Goal: Task Accomplishment & Management: Manage account settings

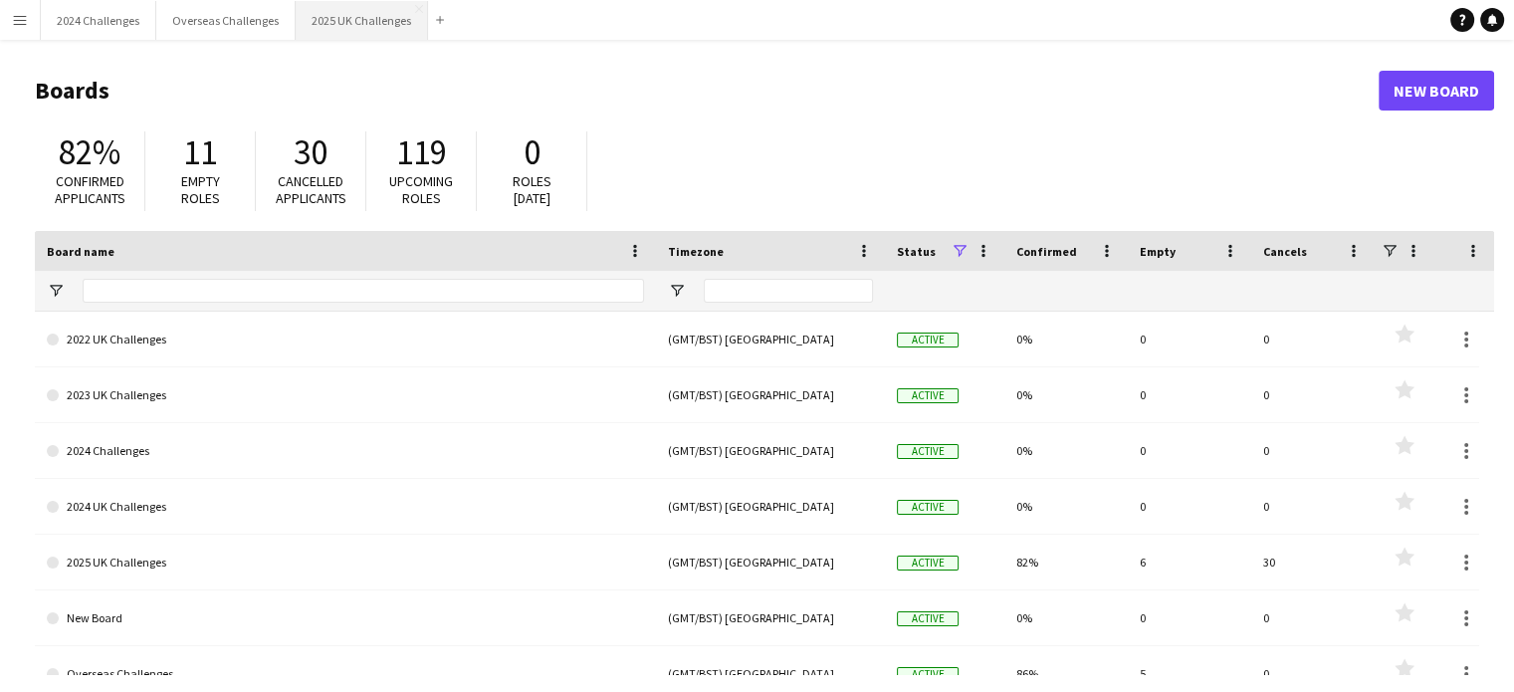
click at [333, 26] on button "2025 UK Challenges Close" at bounding box center [362, 20] width 132 height 39
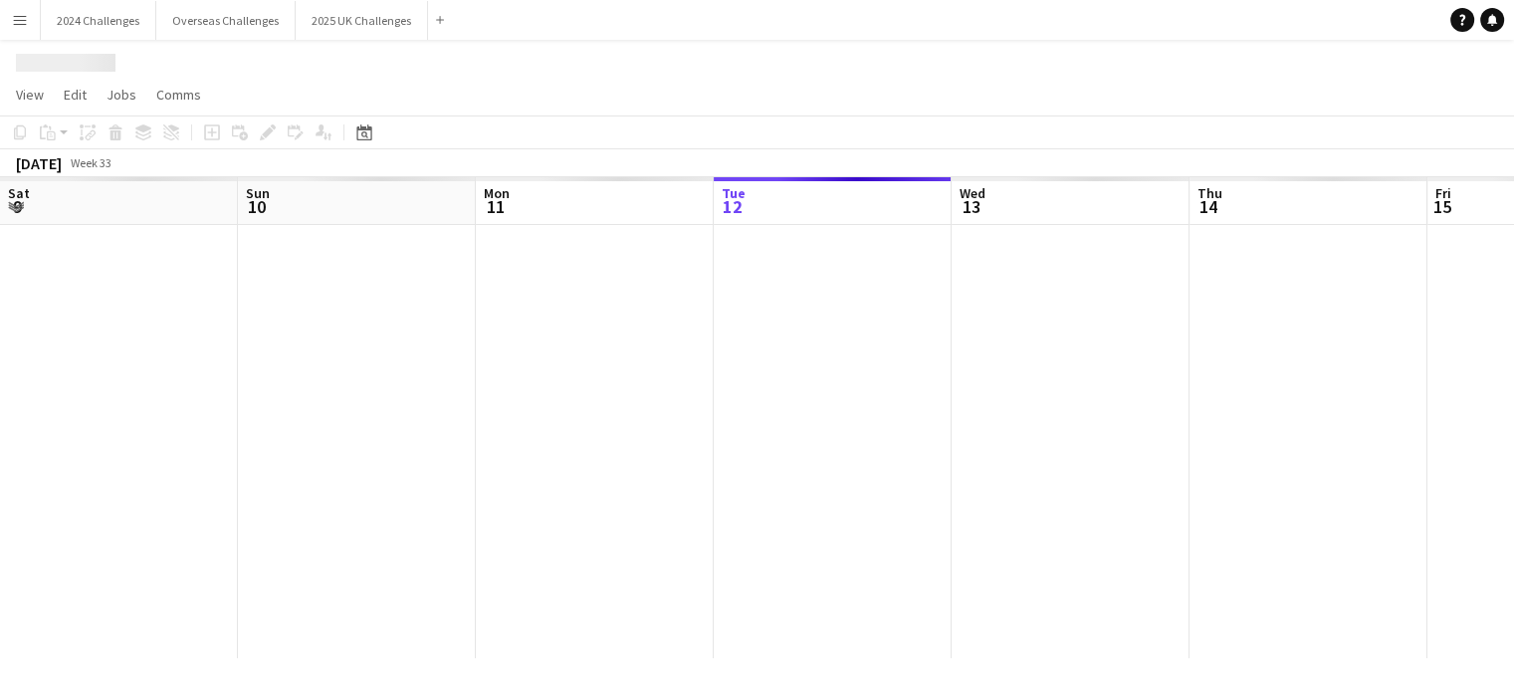
click at [354, 129] on div "Date picker" at bounding box center [364, 132] width 24 height 24
click at [370, 132] on icon at bounding box center [363, 132] width 15 height 16
click at [364, 134] on icon "Date picker" at bounding box center [364, 132] width 16 height 16
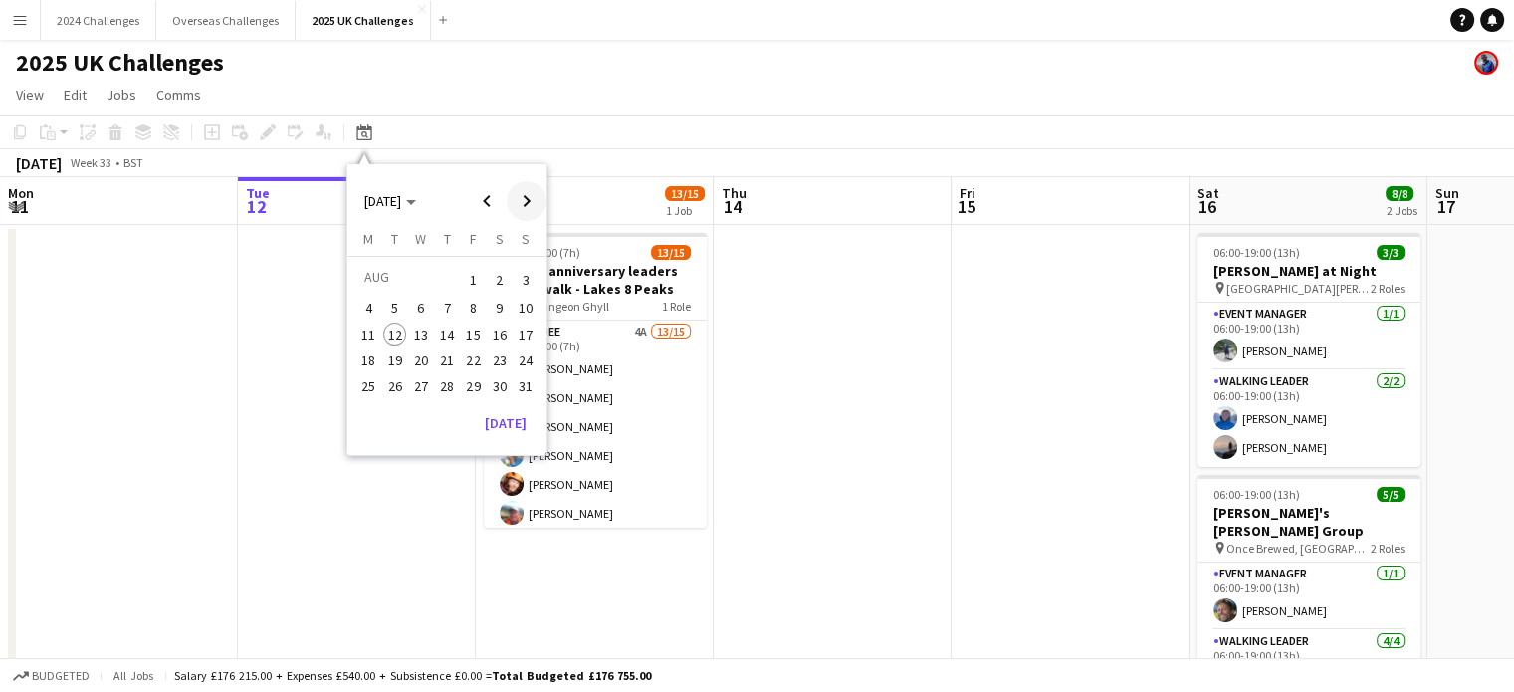
click at [520, 198] on span "Next month" at bounding box center [527, 201] width 40 height 40
click at [458, 330] on span "11" at bounding box center [447, 329] width 24 height 24
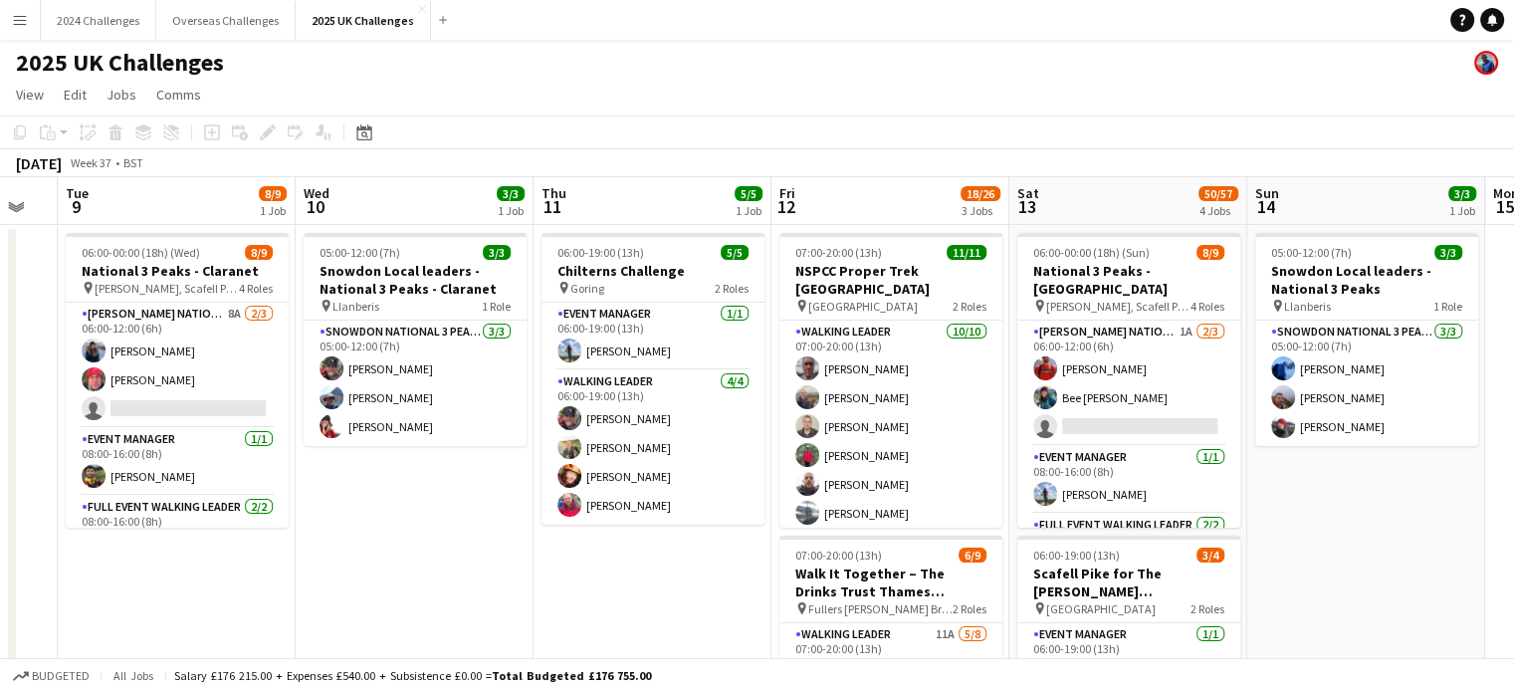
scroll to position [0, 896]
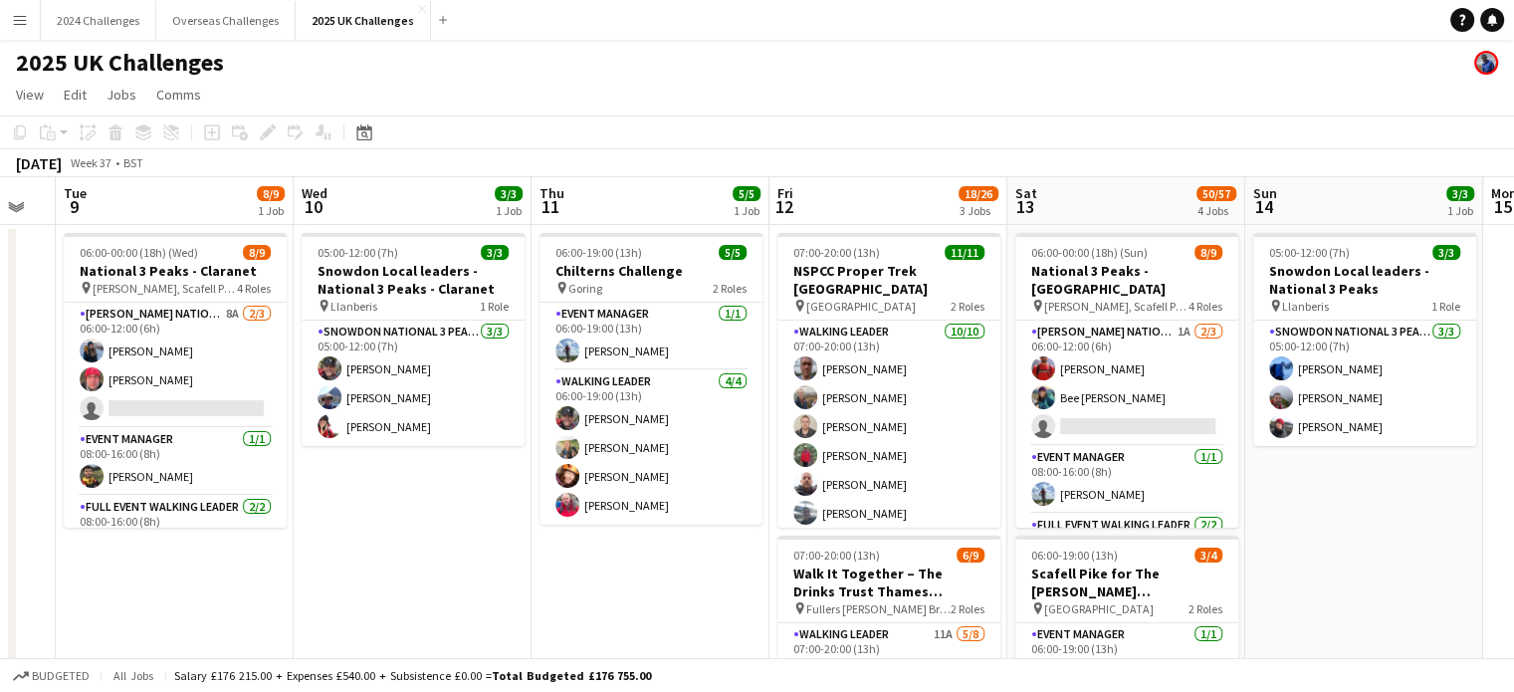
drag, startPoint x: 290, startPoint y: 501, endPoint x: 312, endPoint y: 506, distance: 22.5
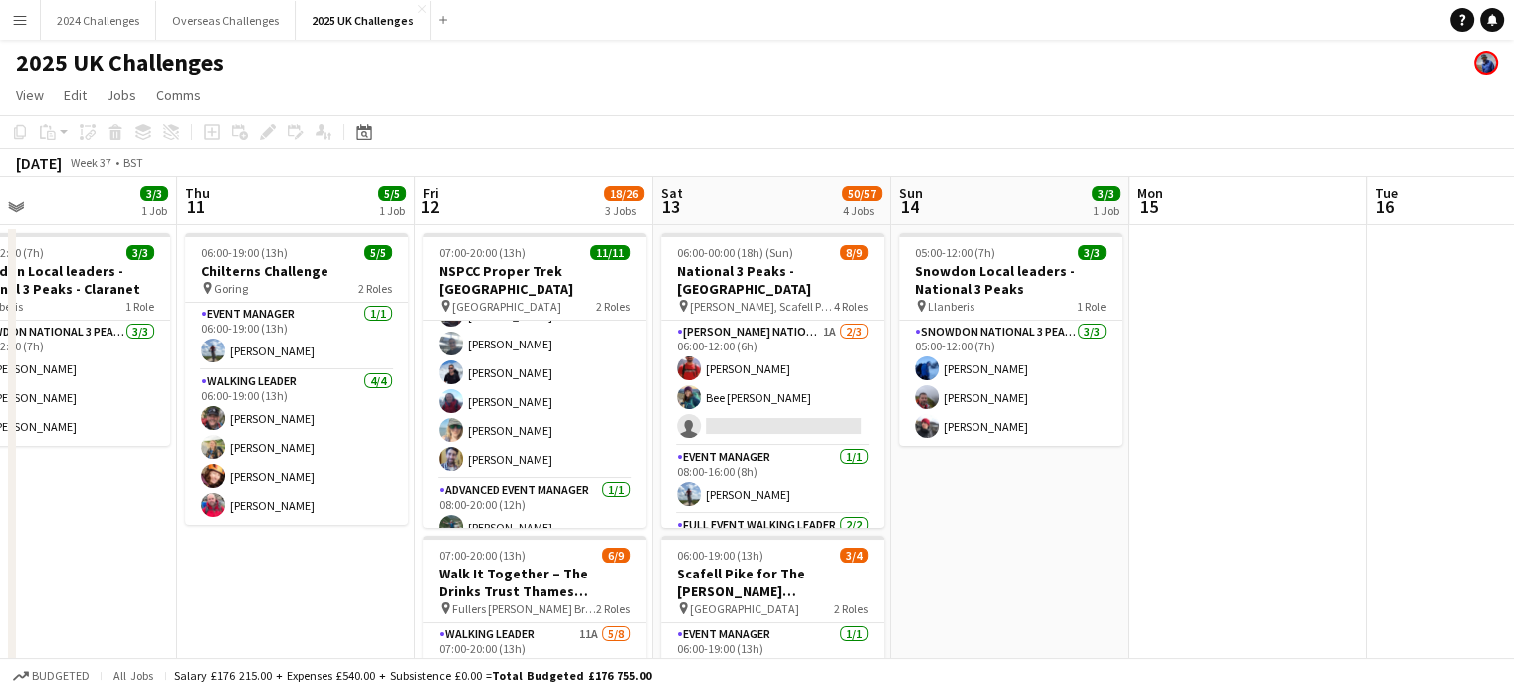
scroll to position [0, 565]
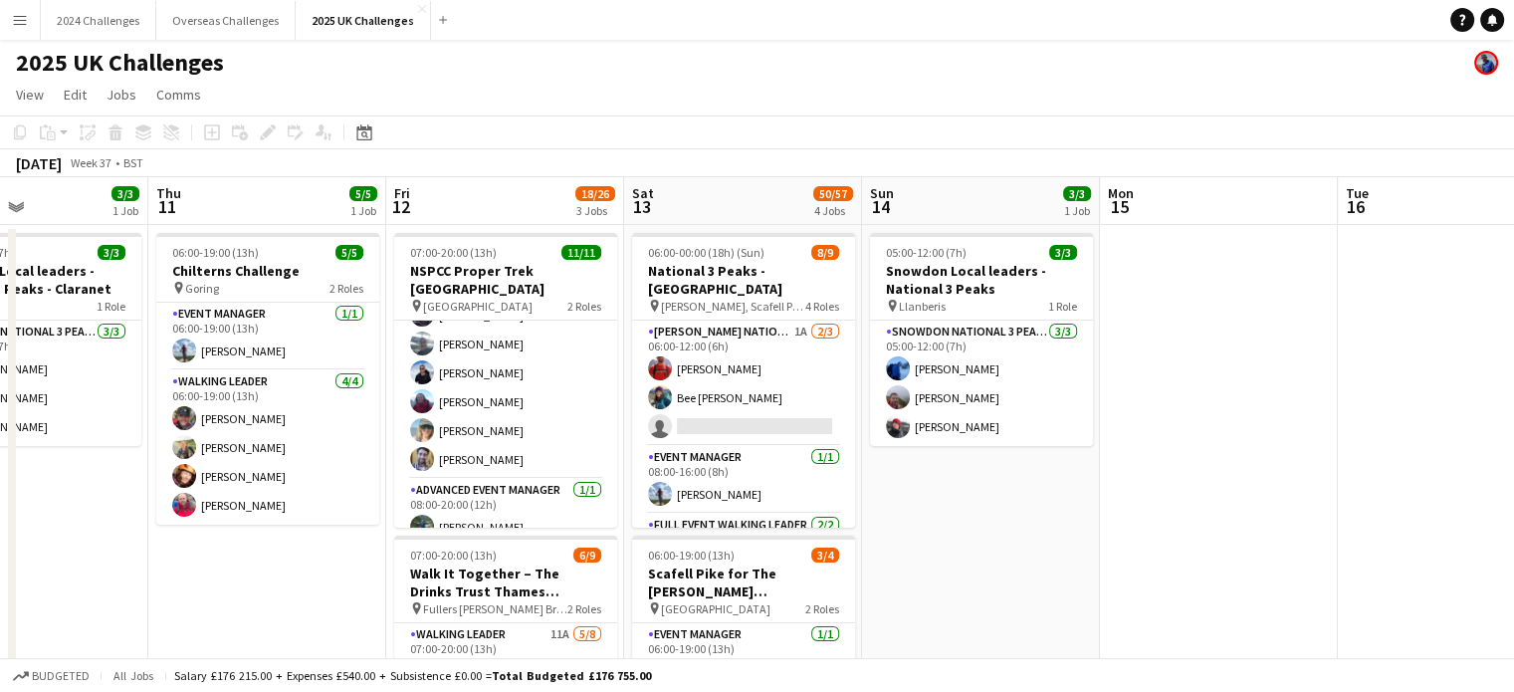
drag, startPoint x: 557, startPoint y: 536, endPoint x: 256, endPoint y: 509, distance: 302.8
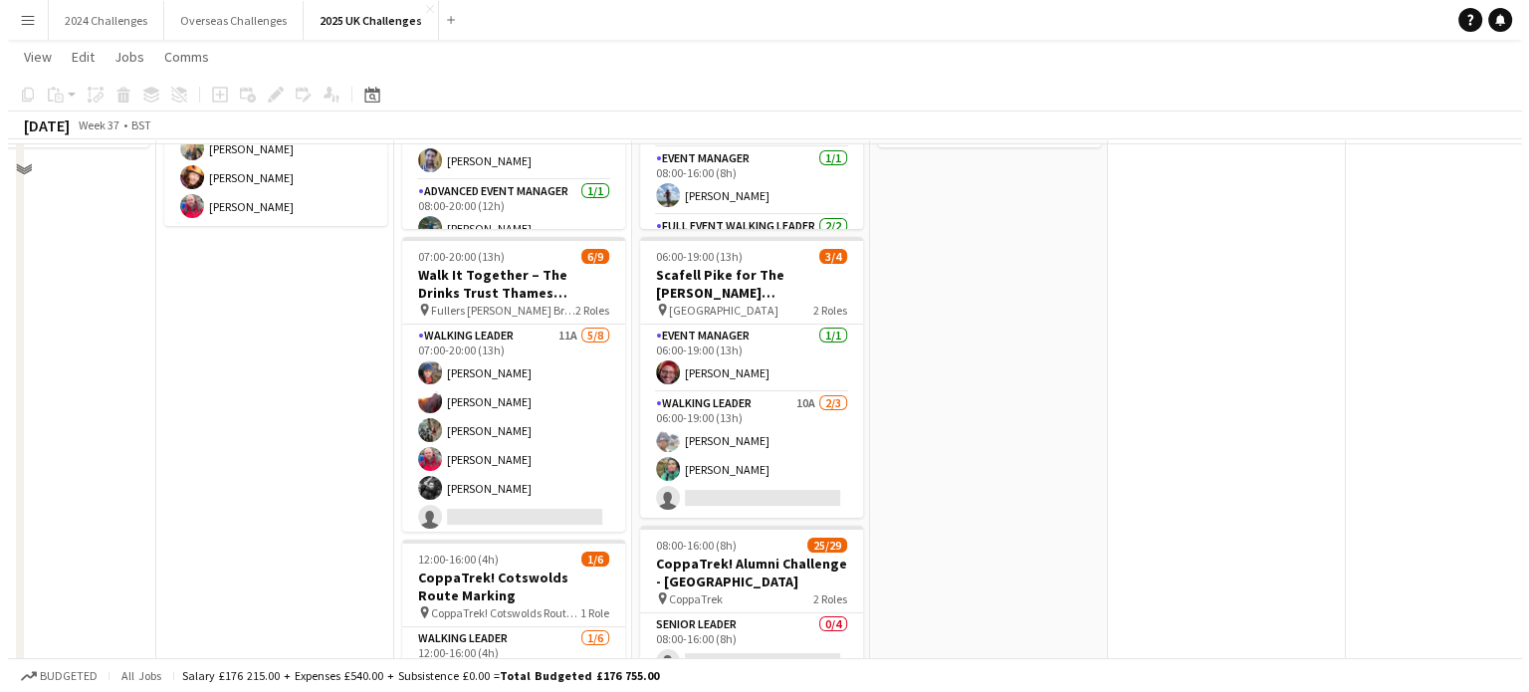
scroll to position [0, 0]
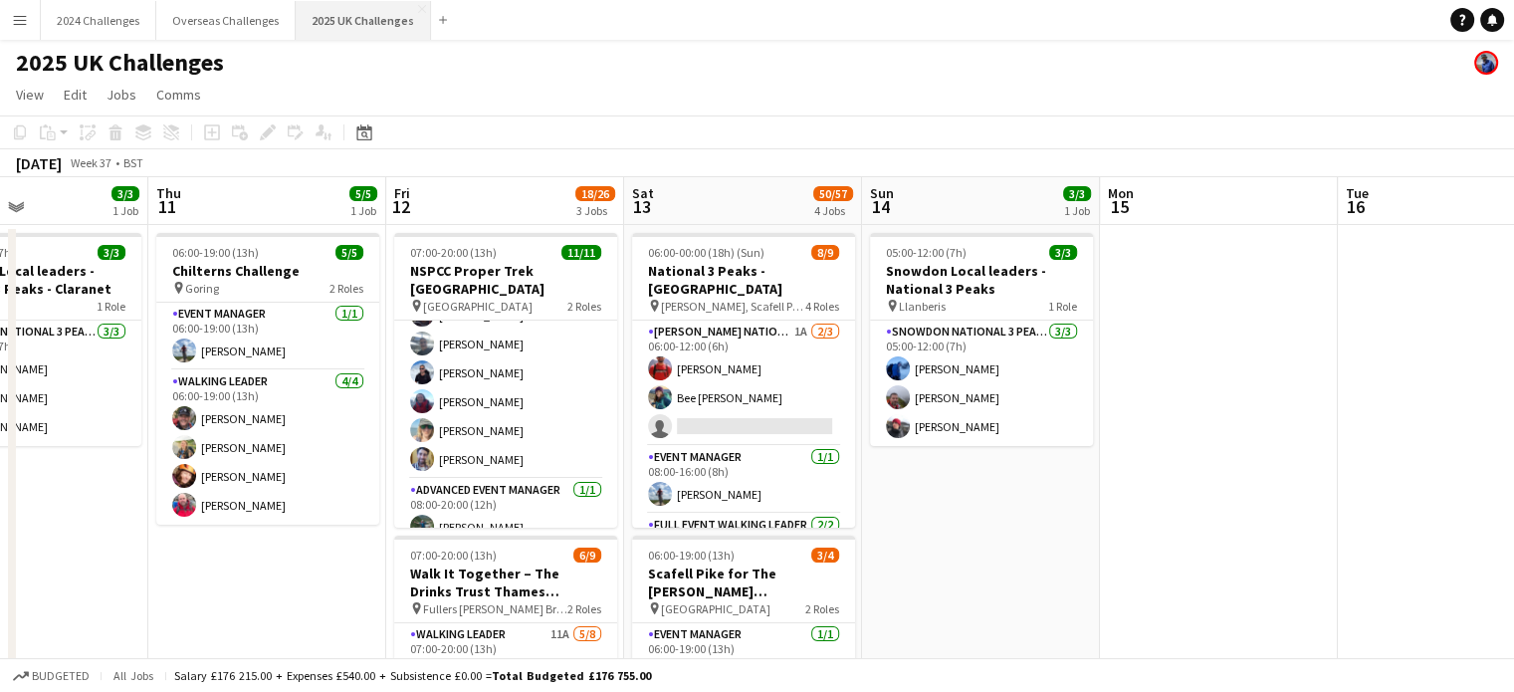
click at [362, 23] on button "2025 UK Challenges Close" at bounding box center [363, 20] width 135 height 39
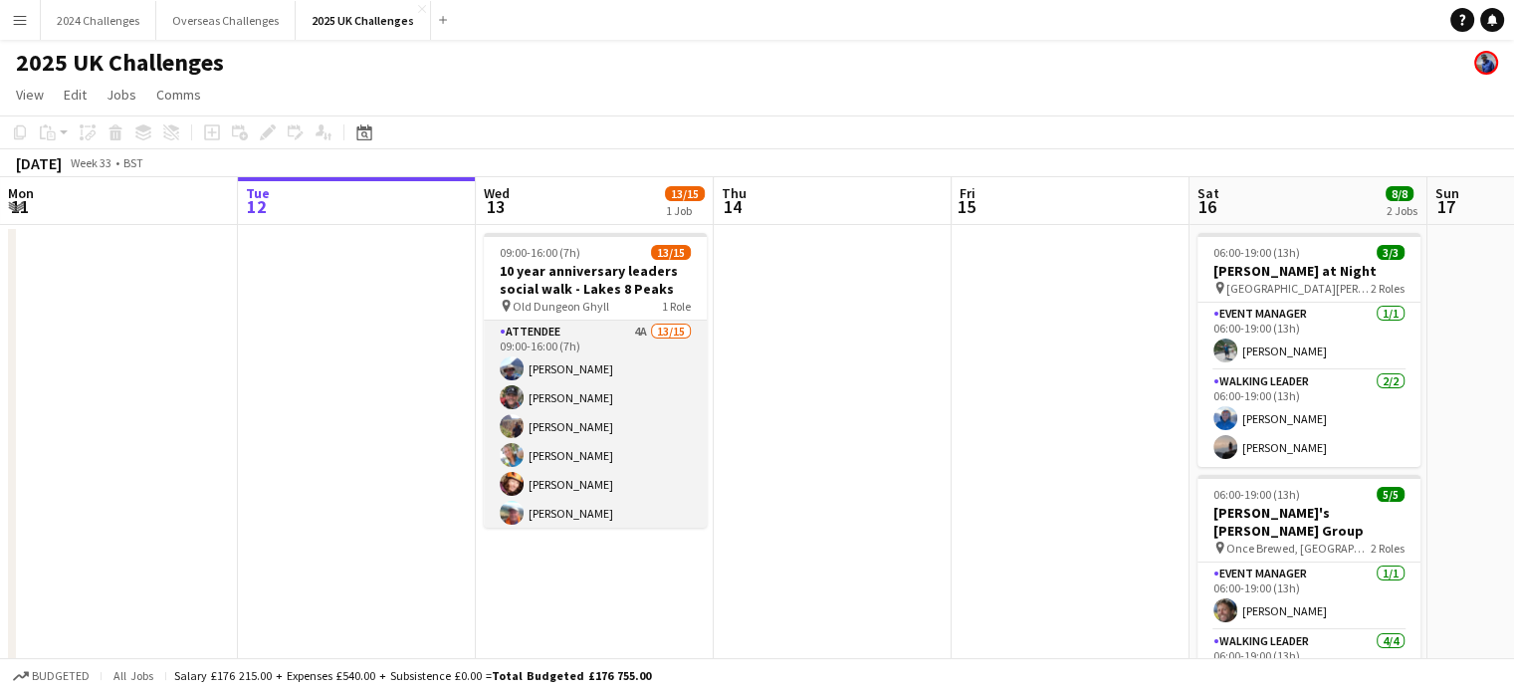
click at [554, 426] on app-card-role "Attendee 4A 13/15 09:00-16:00 (7h) [PERSON_NAME] [PERSON_NAME] [PERSON_NAME] [P…" at bounding box center [595, 556] width 223 height 472
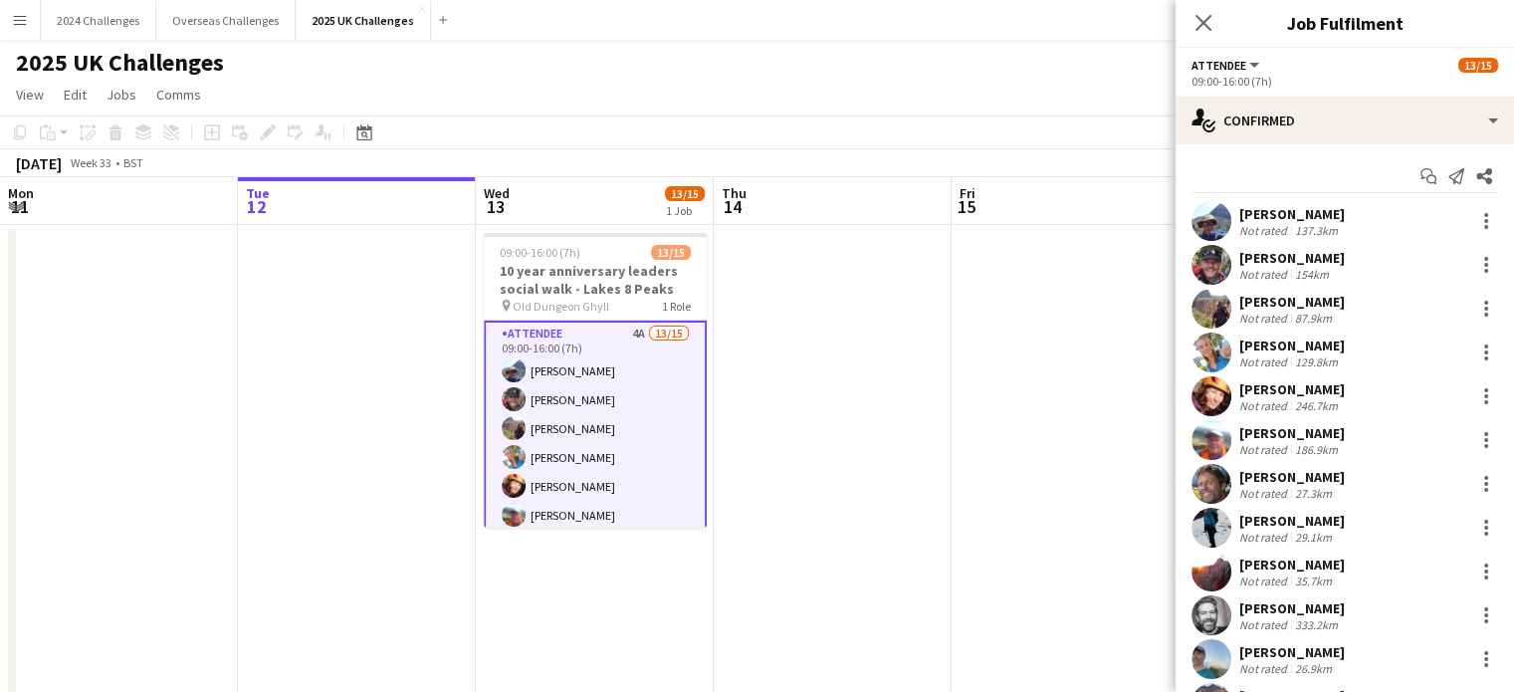
click at [1280, 302] on div "[PERSON_NAME]" at bounding box center [1291, 302] width 105 height 18
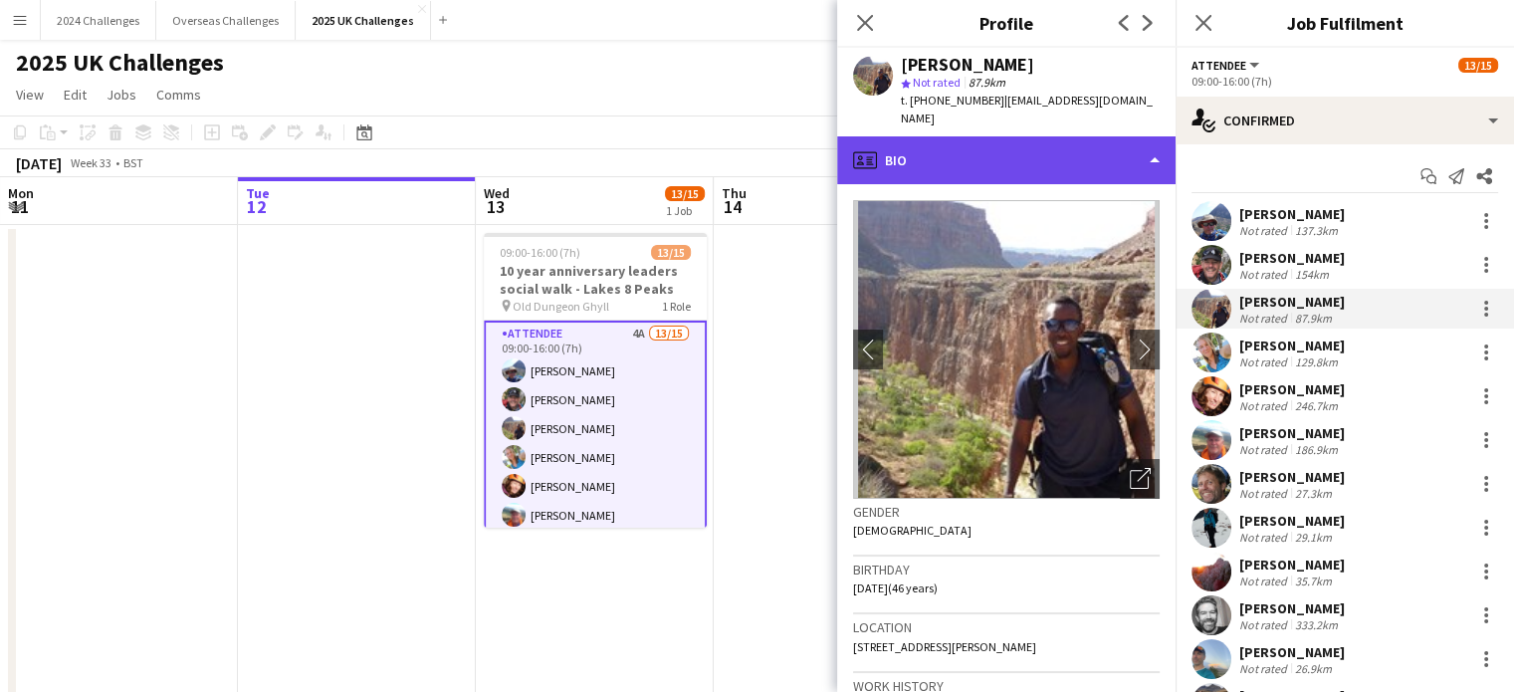
click at [1141, 139] on div "profile Bio" at bounding box center [1006, 160] width 338 height 48
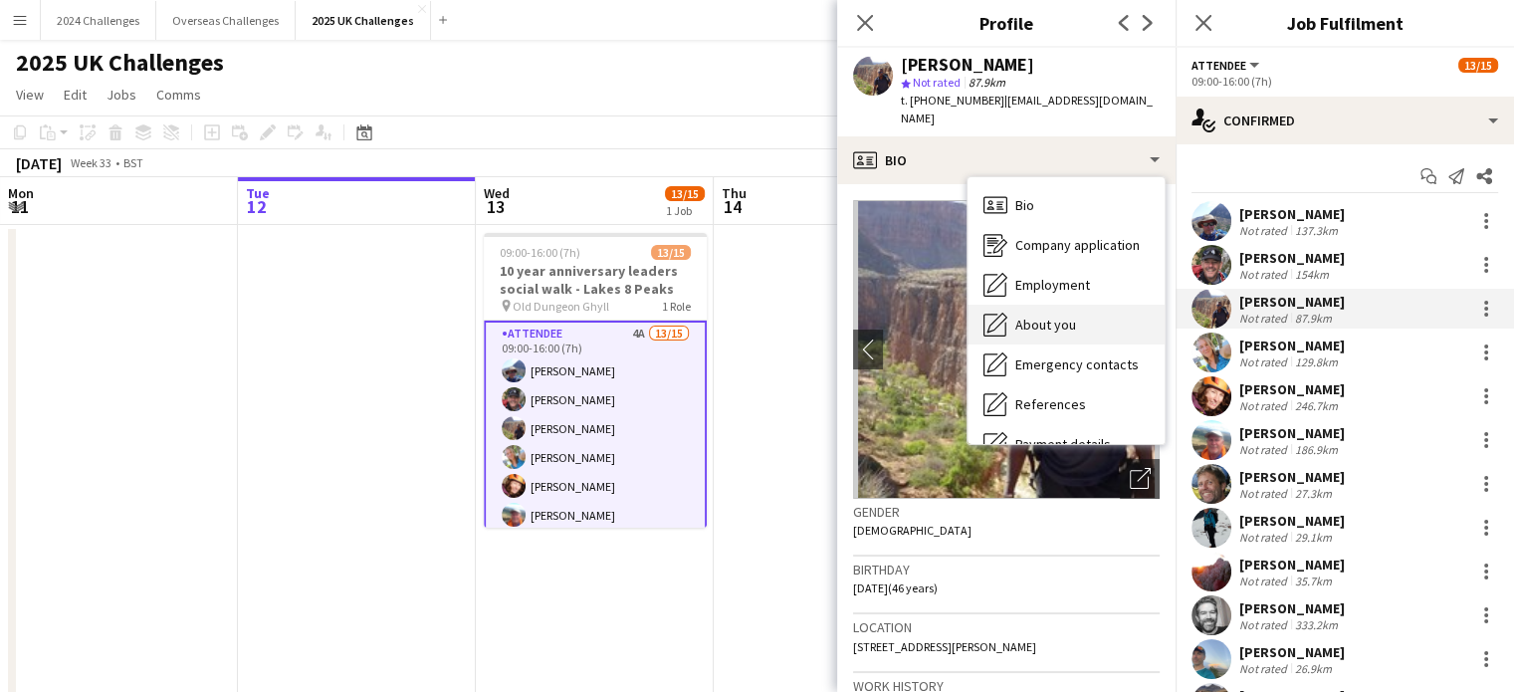
click at [1107, 305] on div "About you About you" at bounding box center [1065, 325] width 197 height 40
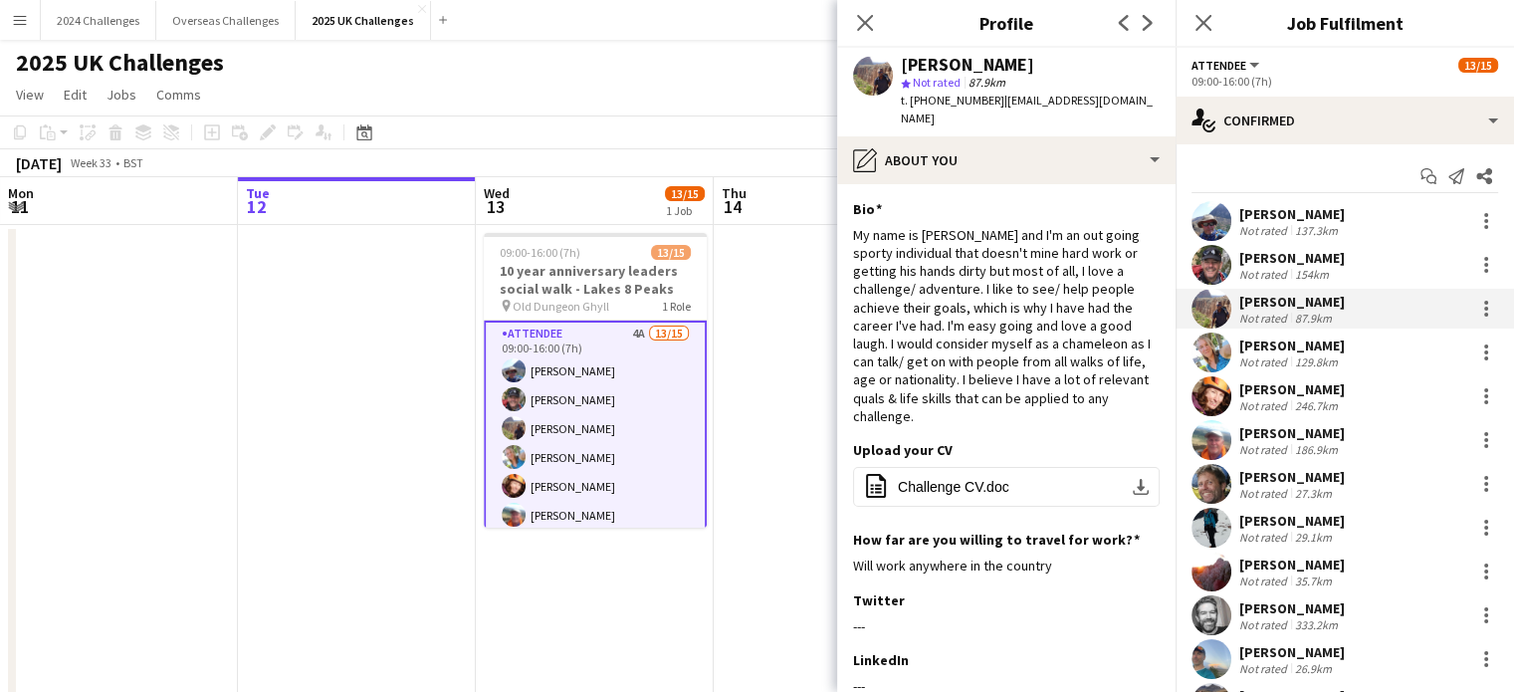
click at [724, 71] on div "2025 UK Challenges" at bounding box center [757, 59] width 1514 height 38
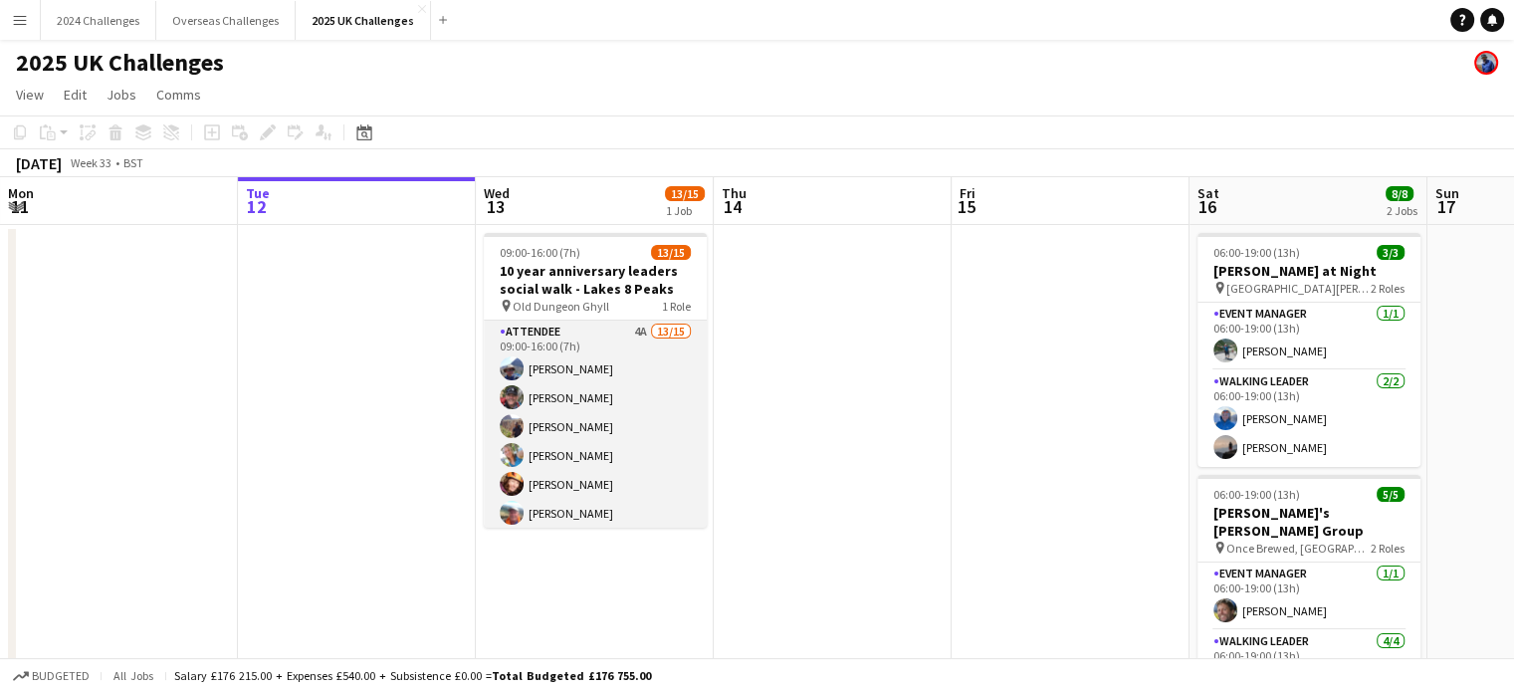
click at [565, 330] on app-card-role "Attendee 4A 13/15 09:00-16:00 (7h) [PERSON_NAME] [PERSON_NAME] [PERSON_NAME] [P…" at bounding box center [595, 556] width 223 height 472
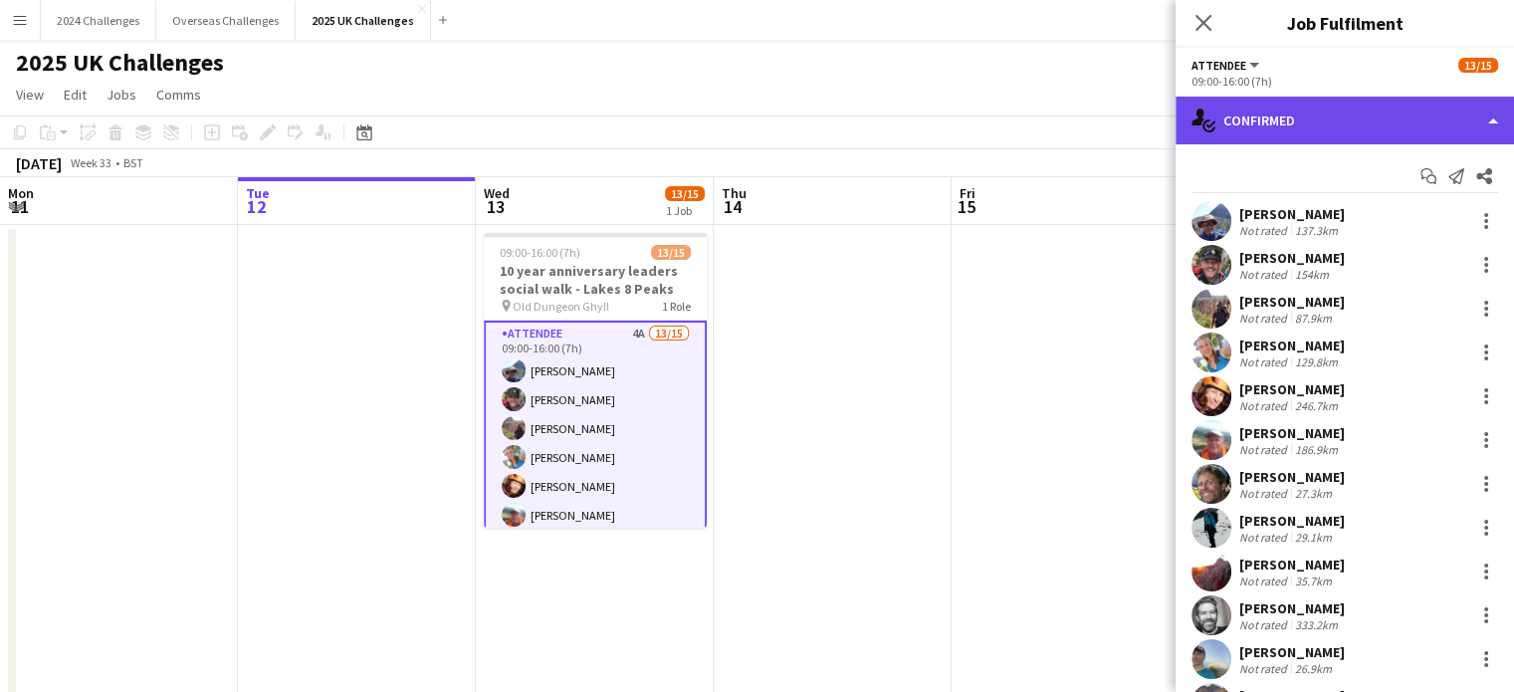
click at [1314, 131] on div "single-neutral-actions-check-2 Confirmed" at bounding box center [1344, 121] width 338 height 48
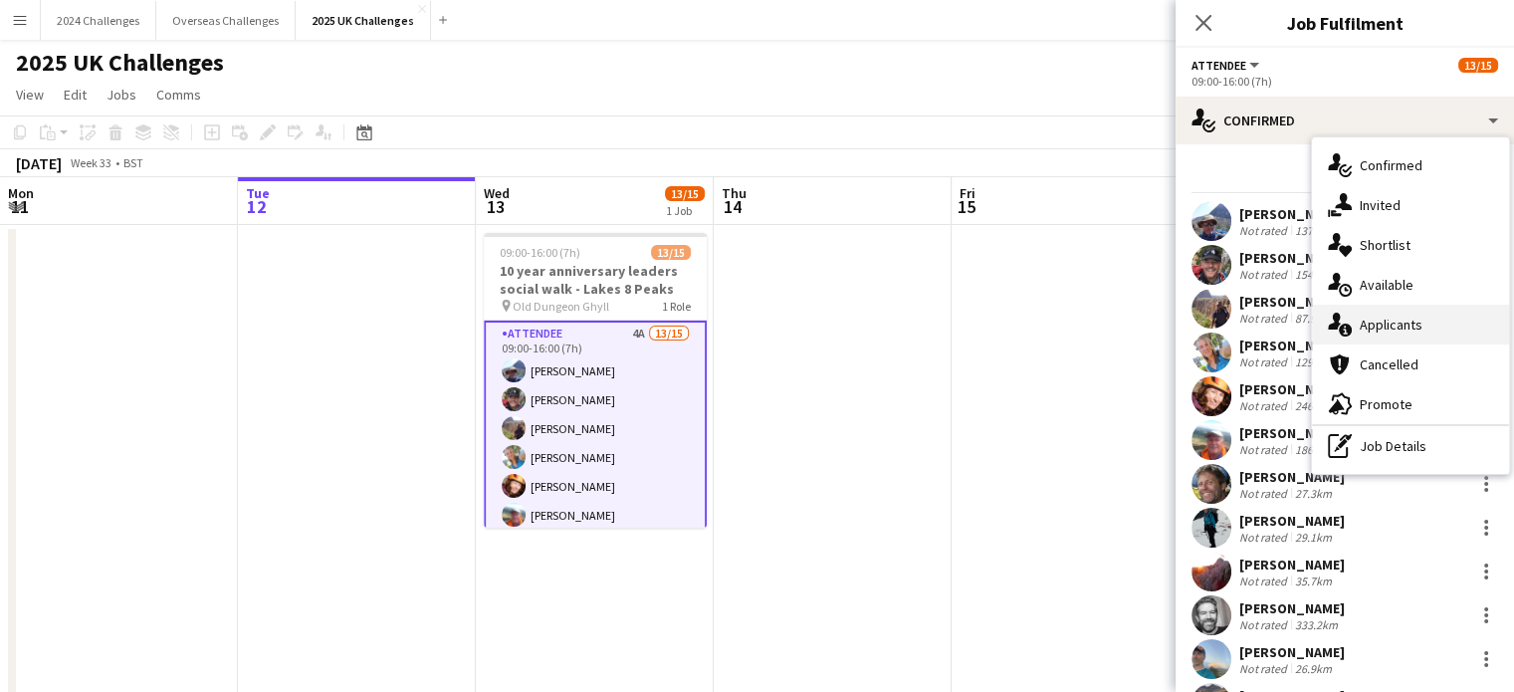
click at [1407, 313] on div "single-neutral-actions-information Applicants" at bounding box center [1410, 325] width 197 height 40
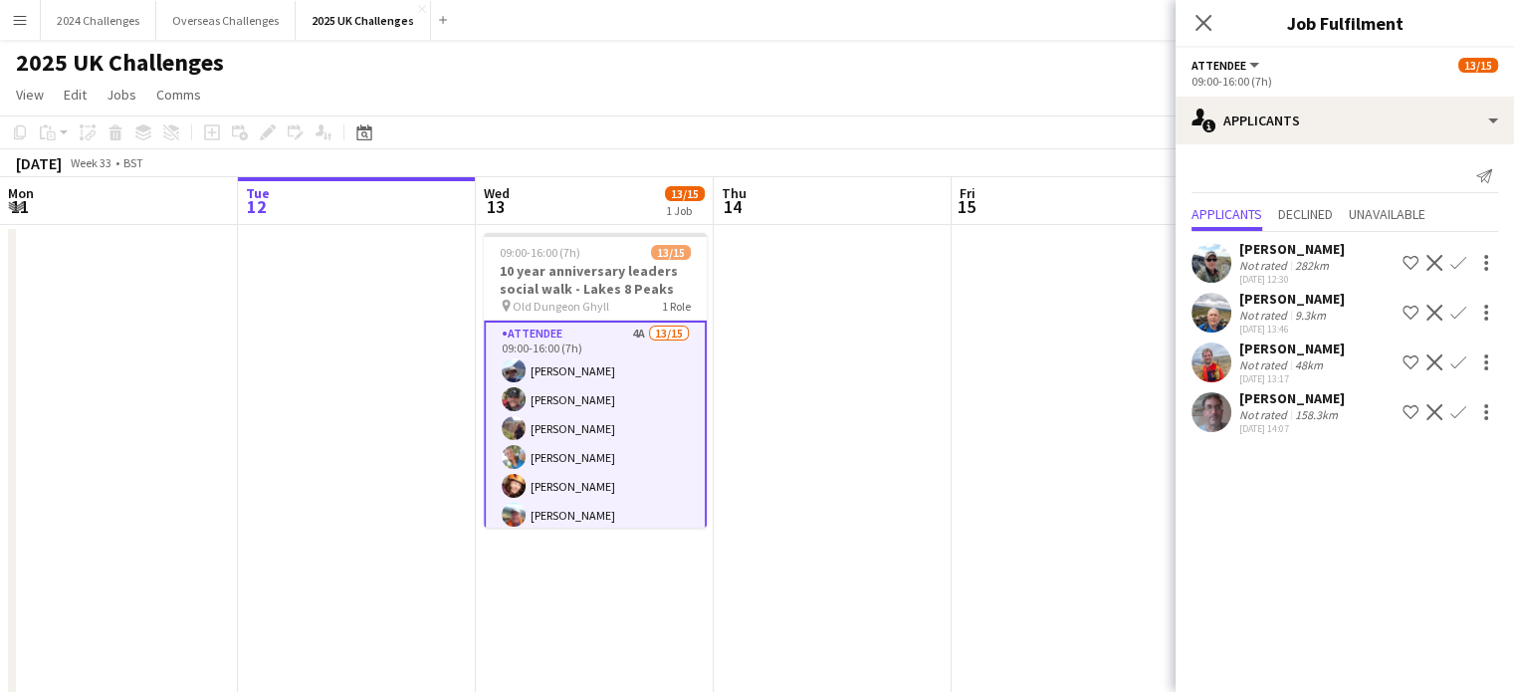
click at [829, 79] on app-page-menu "View Day view expanded Day view collapsed Month view Date picker Jump to [DATE]…" at bounding box center [757, 97] width 1514 height 38
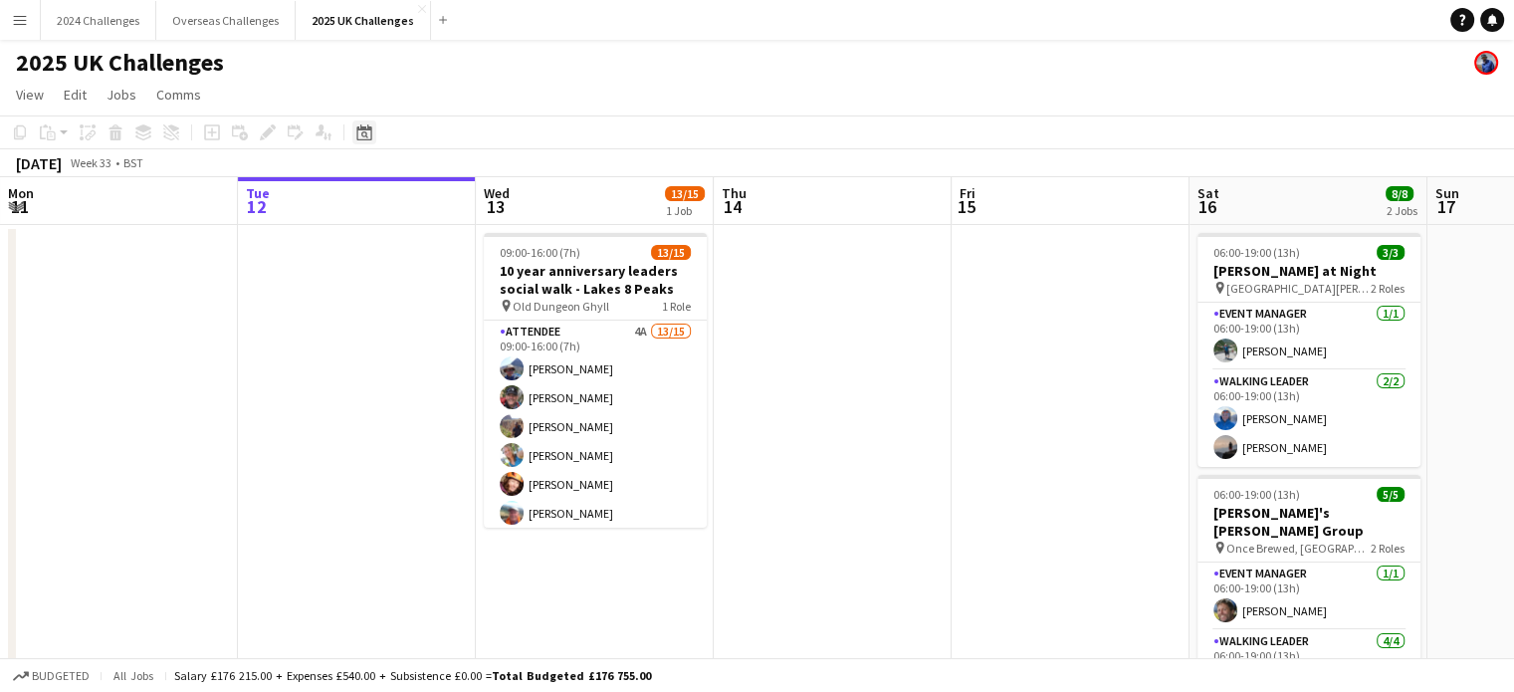
click at [358, 135] on icon "Date picker" at bounding box center [364, 132] width 16 height 16
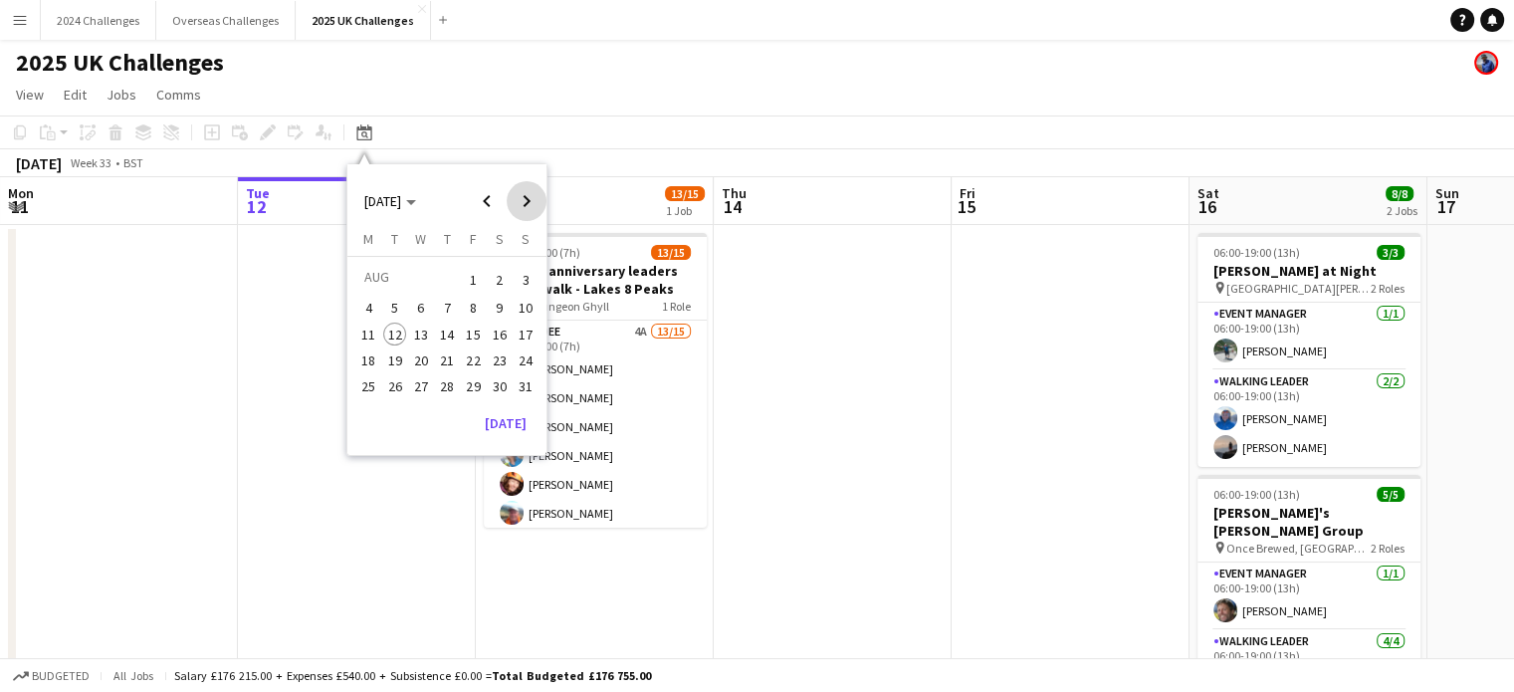
click at [529, 202] on span "Next month" at bounding box center [527, 201] width 40 height 40
click at [486, 204] on span "Previous month" at bounding box center [487, 201] width 40 height 40
click at [495, 352] on span "20" at bounding box center [500, 355] width 24 height 24
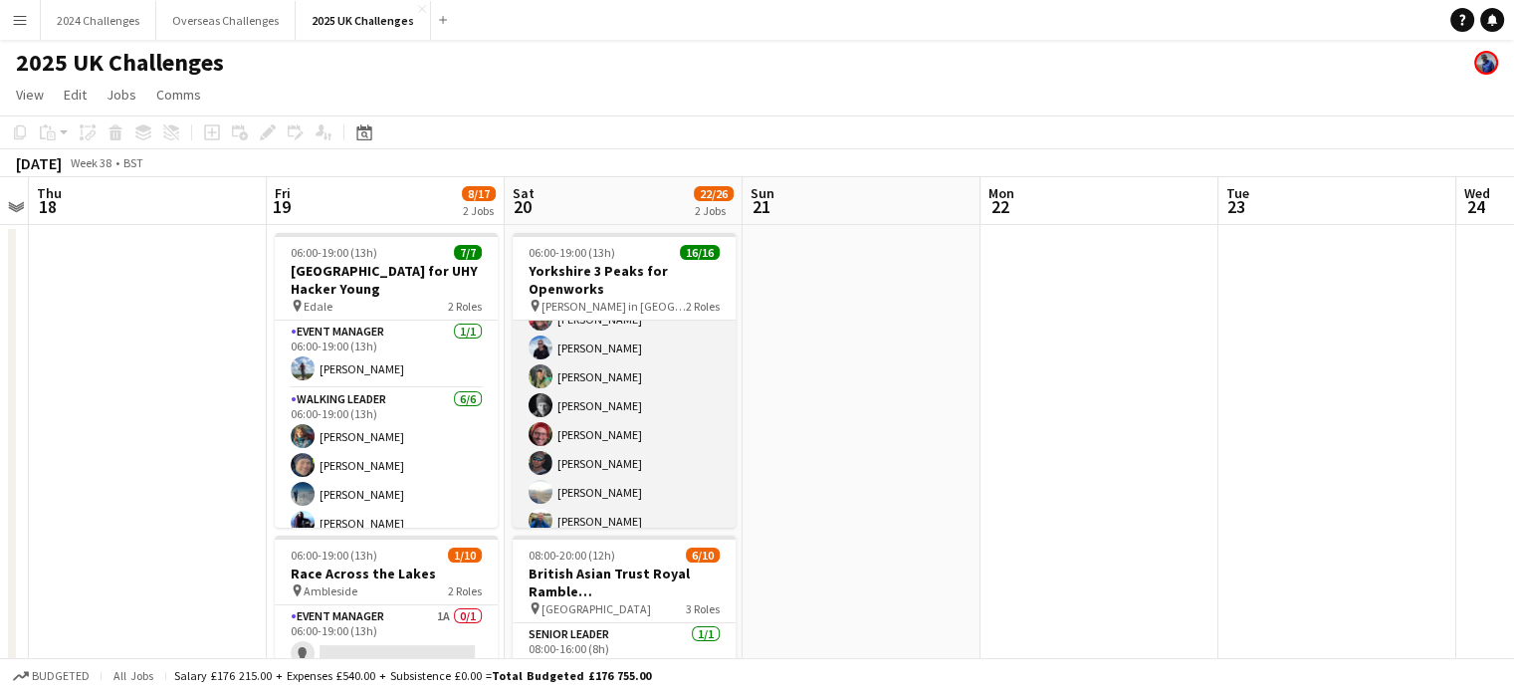
scroll to position [232, 0]
click at [608, 436] on app-card-role "Walking Leader 15/15 06:00-19:00 (13h) [PERSON_NAME] [PERSON_NAME] [PERSON_NAME…" at bounding box center [624, 392] width 223 height 472
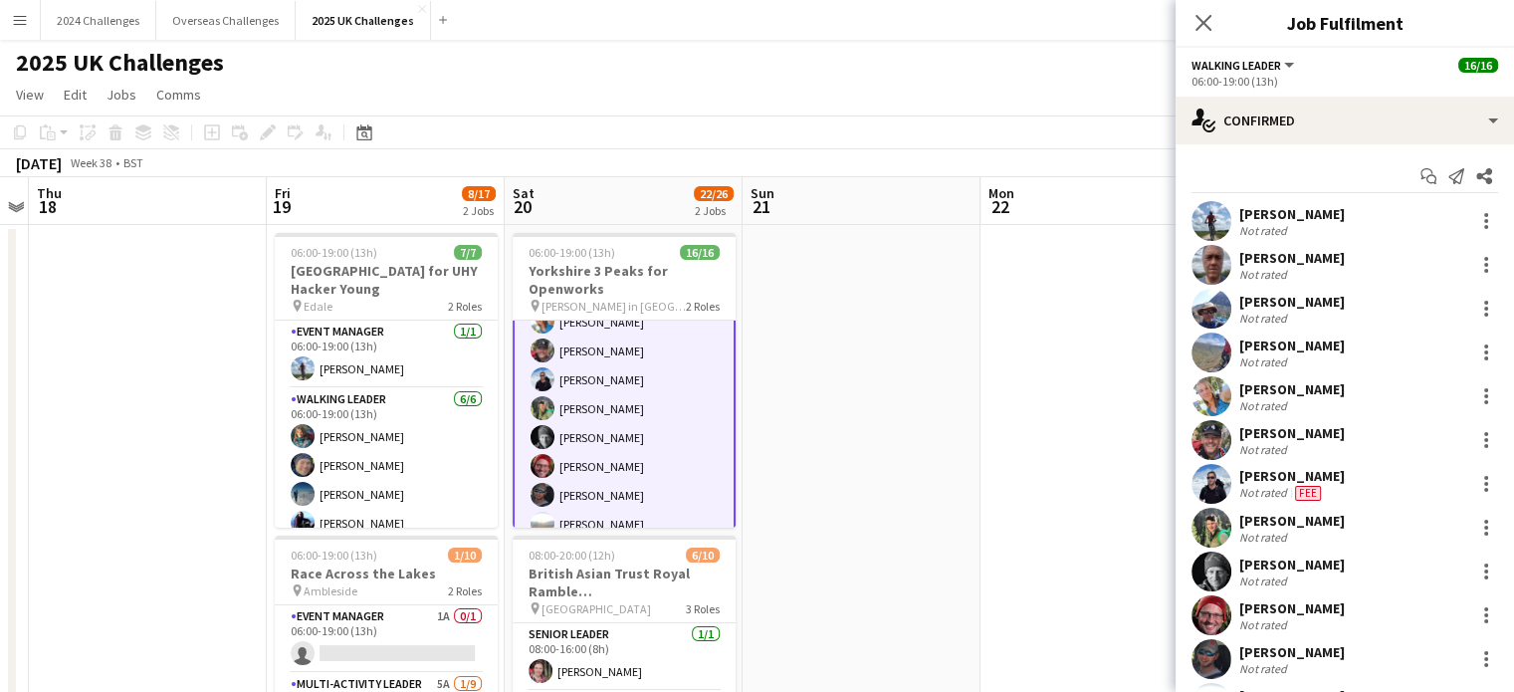
scroll to position [234, 0]
click at [1313, 562] on div "[PERSON_NAME]" at bounding box center [1291, 564] width 105 height 18
click at [367, 134] on icon "Date picker" at bounding box center [364, 132] width 16 height 16
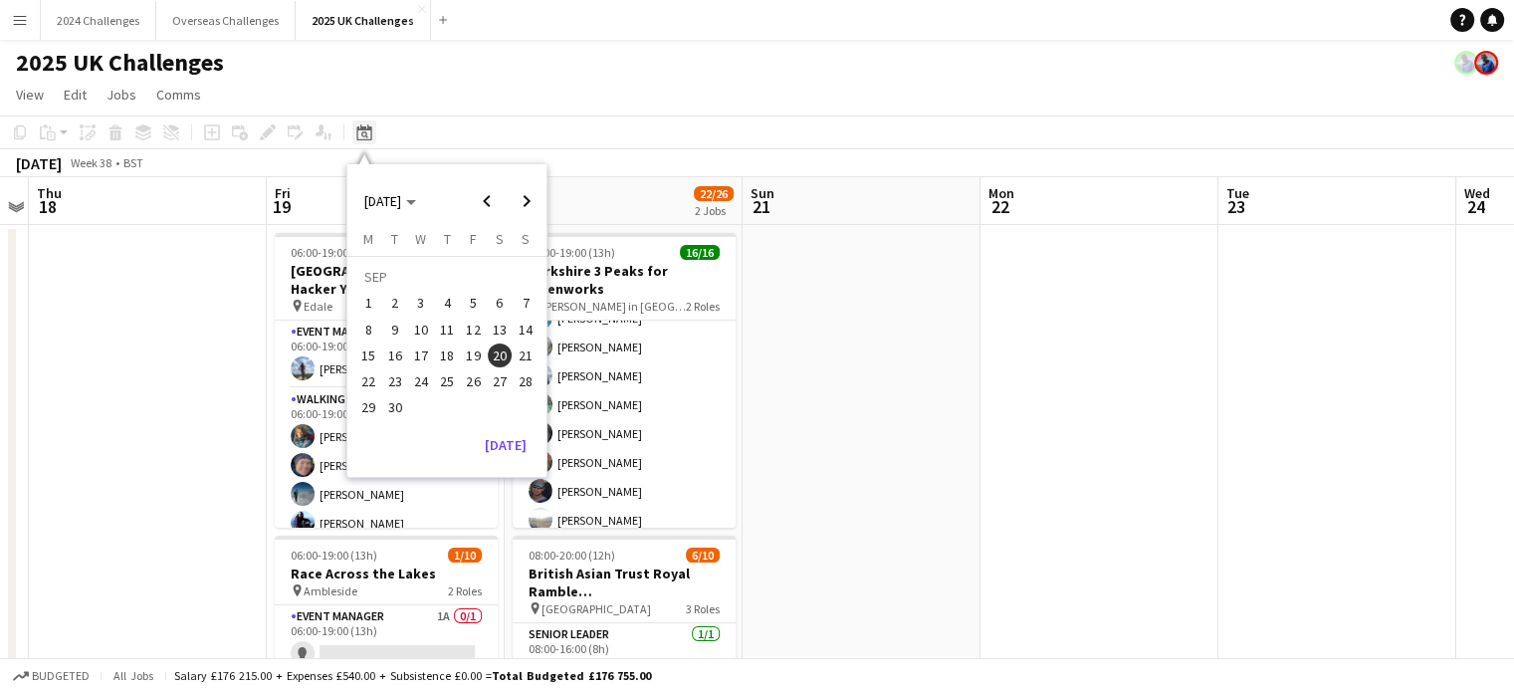
scroll to position [232, 0]
click at [530, 205] on span "Next month" at bounding box center [527, 201] width 40 height 40
click at [466, 311] on span "3" at bounding box center [474, 304] width 24 height 24
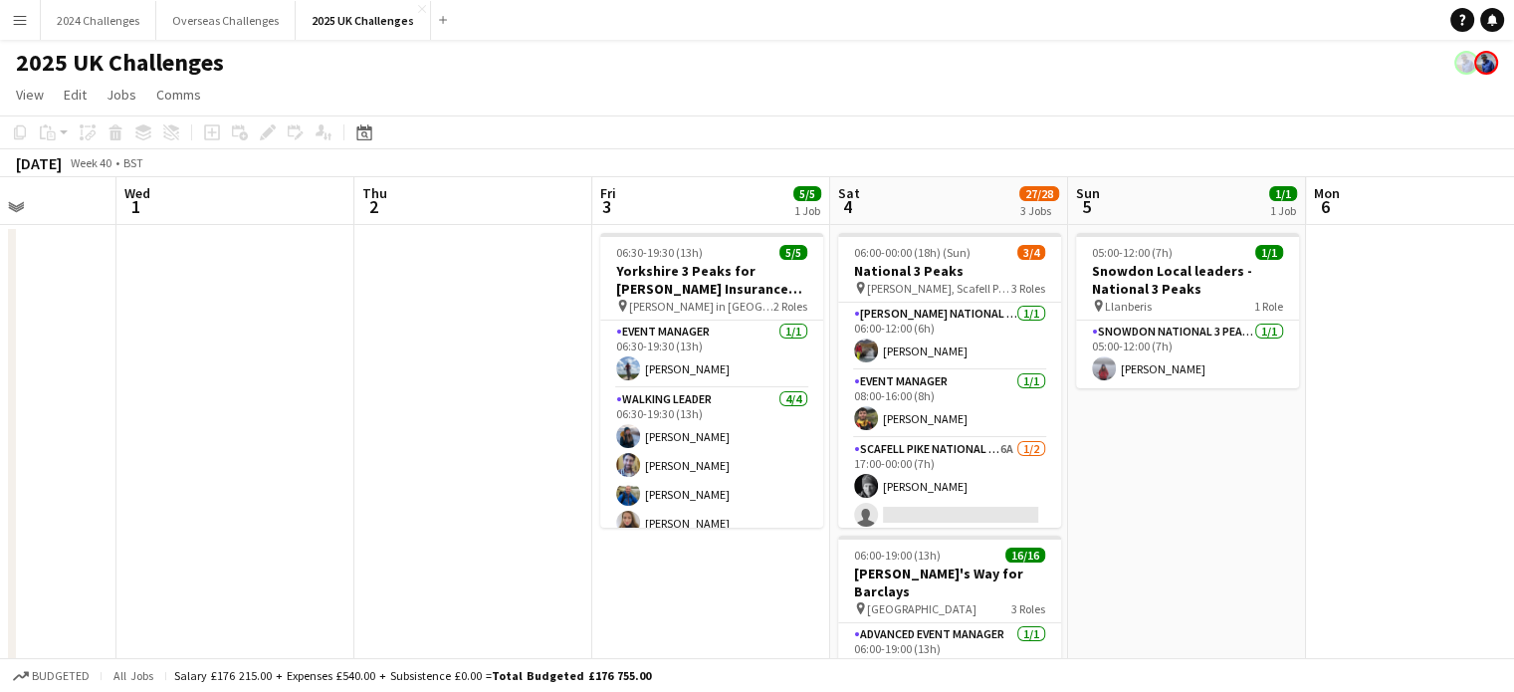
drag, startPoint x: 765, startPoint y: 437, endPoint x: 187, endPoint y: 437, distance: 578.2
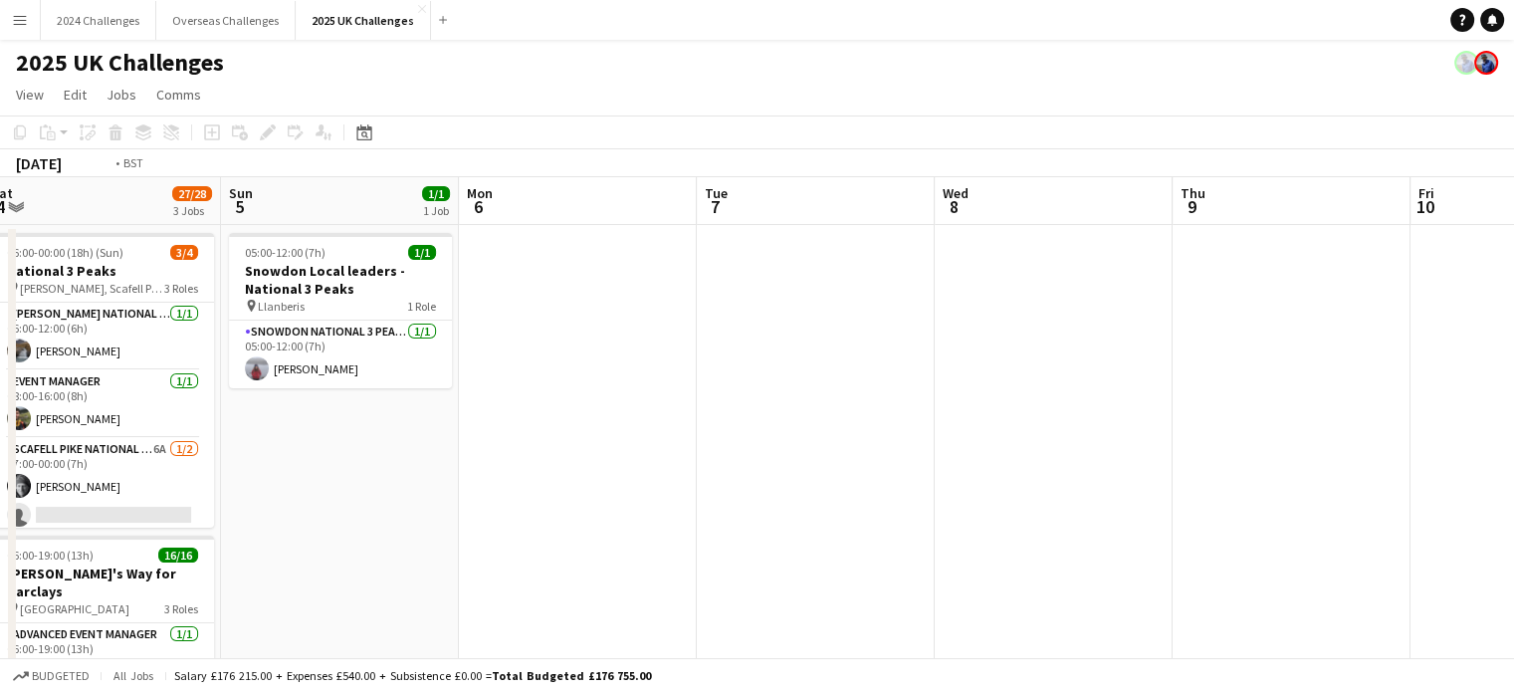
drag, startPoint x: 987, startPoint y: 402, endPoint x: 141, endPoint y: 405, distance: 845.9
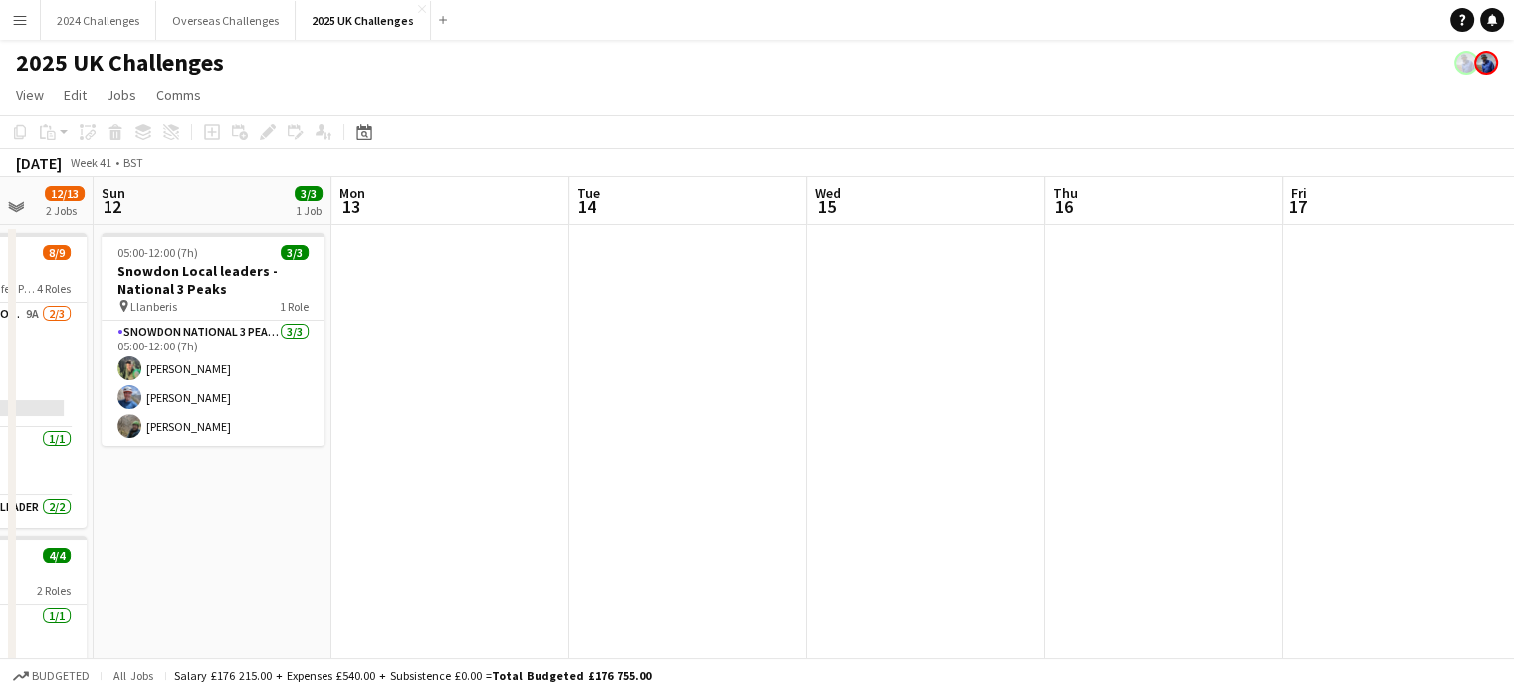
drag, startPoint x: 842, startPoint y: 459, endPoint x: 183, endPoint y: 419, distance: 660.0
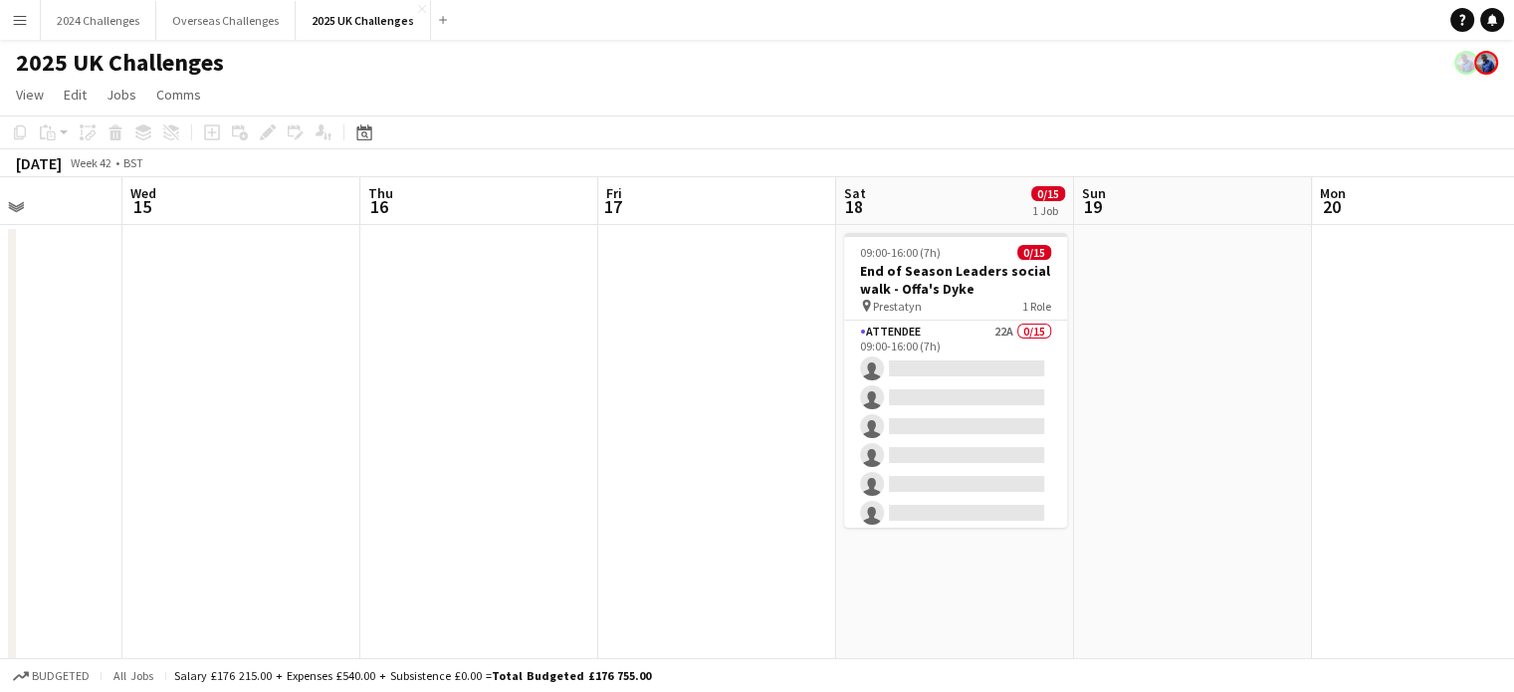
drag, startPoint x: 773, startPoint y: 393, endPoint x: 318, endPoint y: 385, distance: 454.9
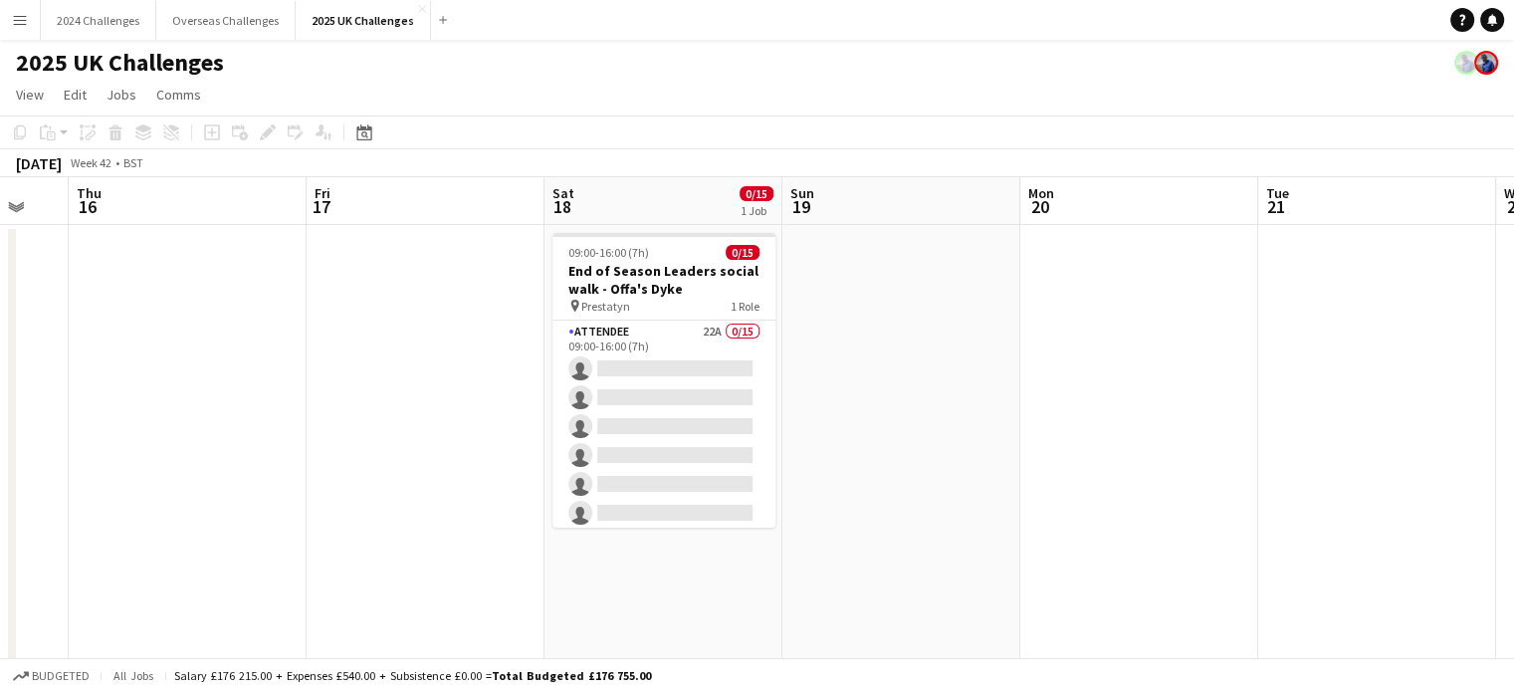
scroll to position [0, 885]
drag, startPoint x: 746, startPoint y: 385, endPoint x: 460, endPoint y: 369, distance: 287.1
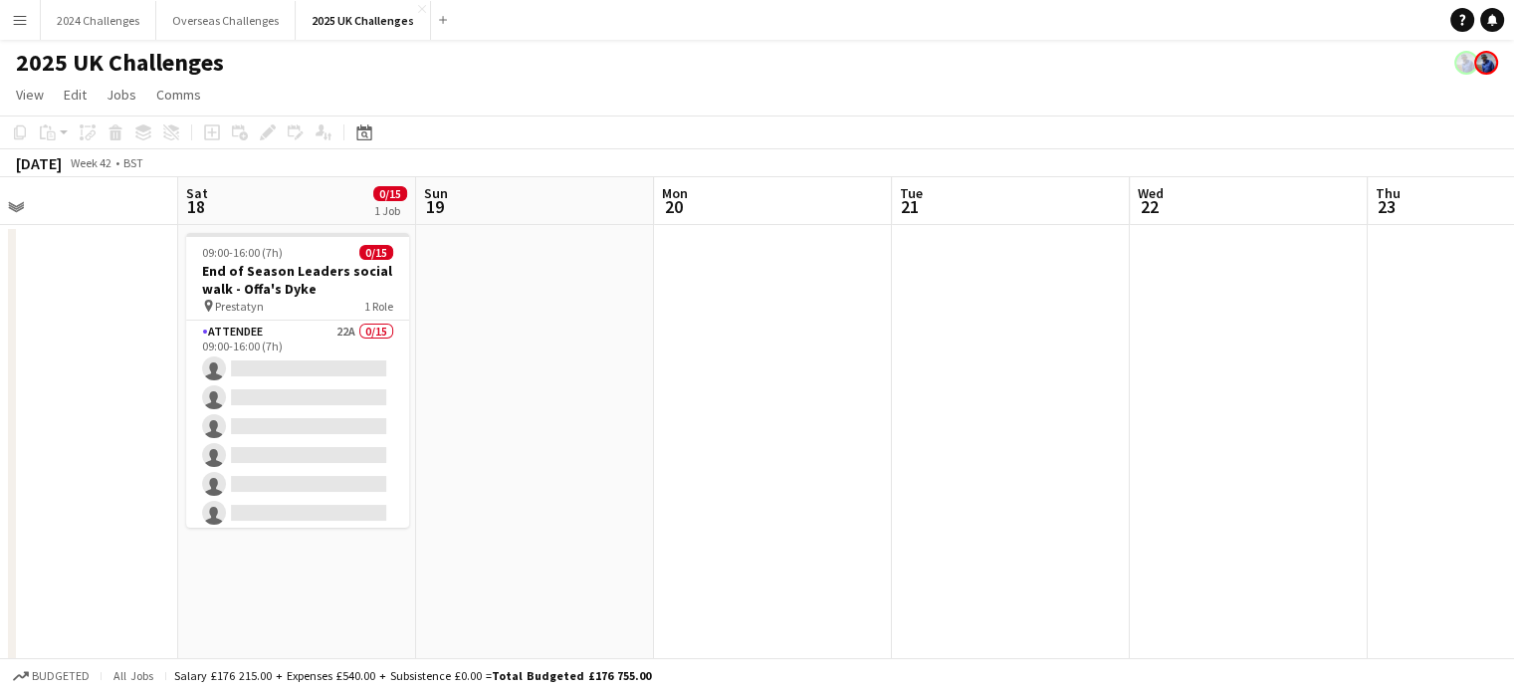
drag, startPoint x: 1047, startPoint y: 350, endPoint x: 207, endPoint y: 354, distance: 840.0
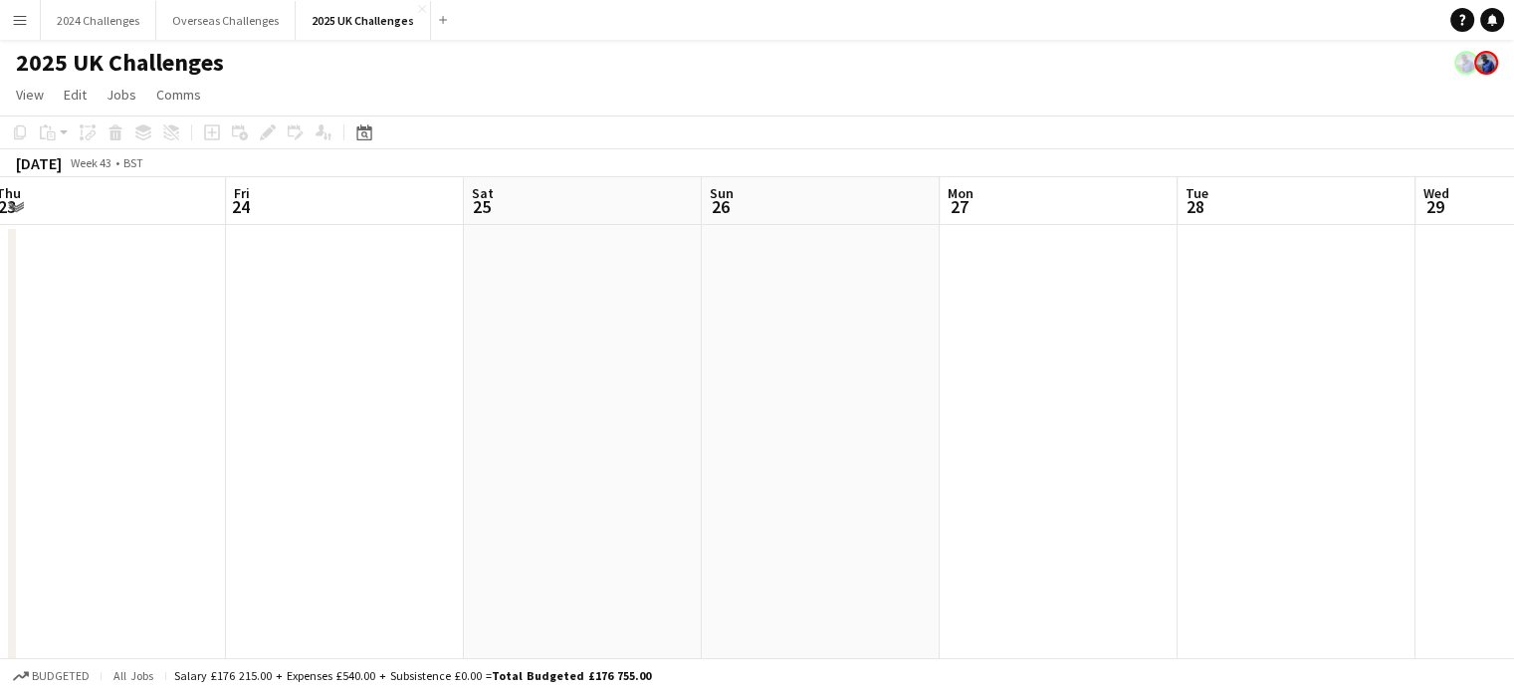
scroll to position [0, 539]
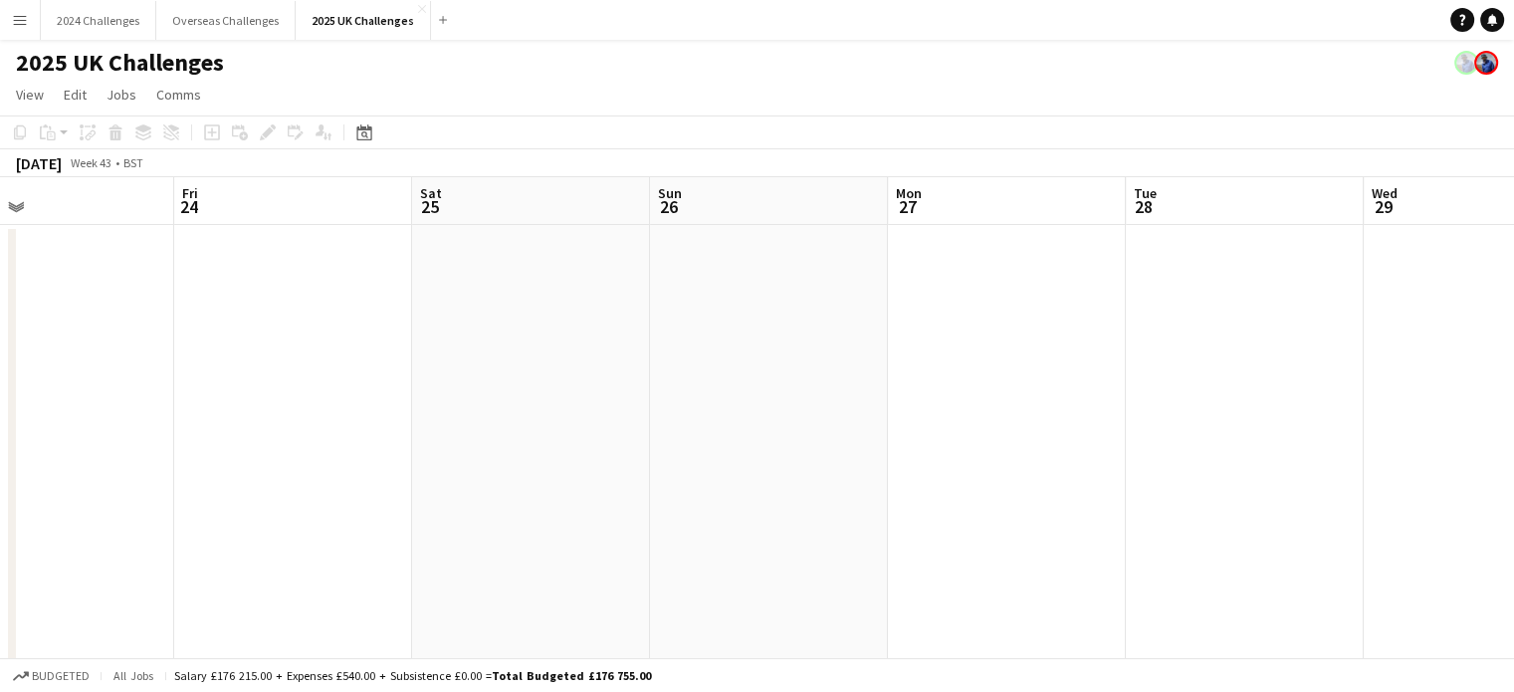
drag, startPoint x: 935, startPoint y: 333, endPoint x: 48, endPoint y: 341, distance: 886.8
